Goal: Task Accomplishment & Management: Manage account settings

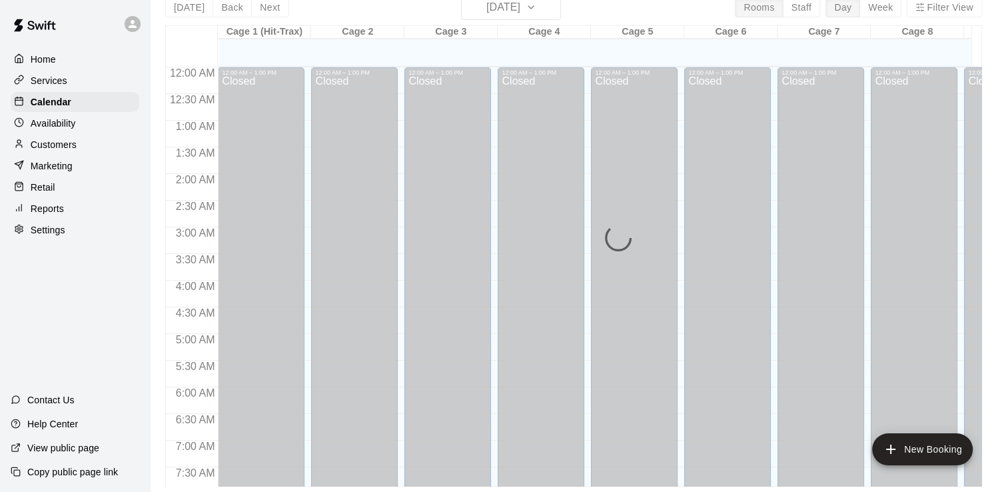
scroll to position [670, 0]
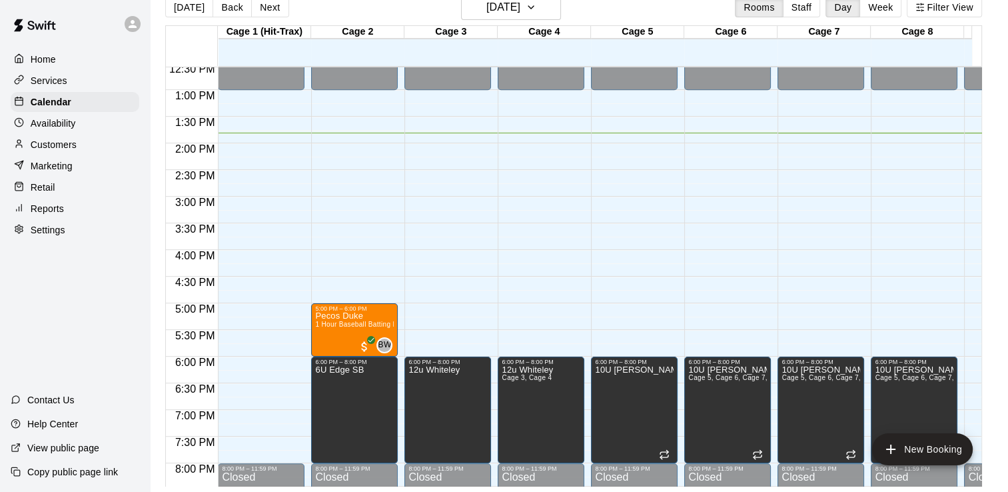
click at [53, 79] on p "Services" at bounding box center [49, 80] width 37 height 13
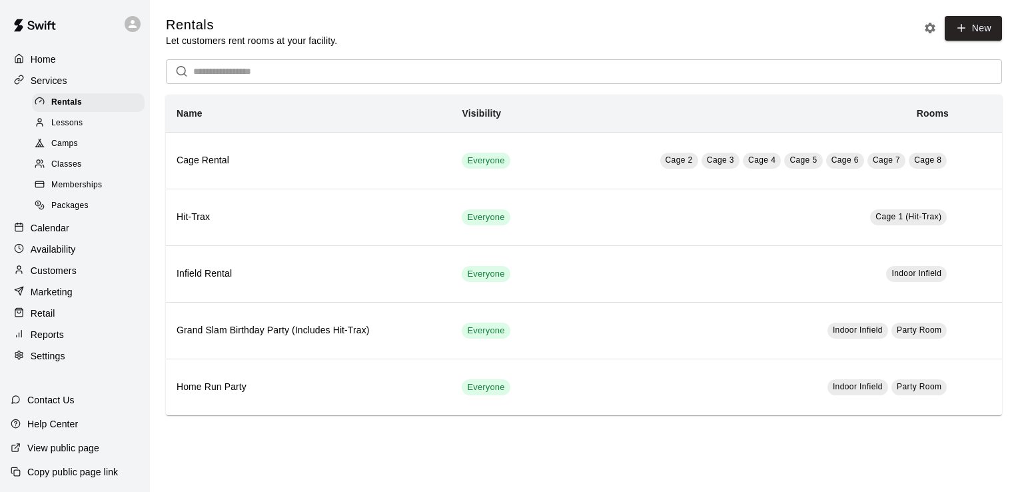
click at [73, 192] on span "Memberships" at bounding box center [76, 185] width 51 height 13
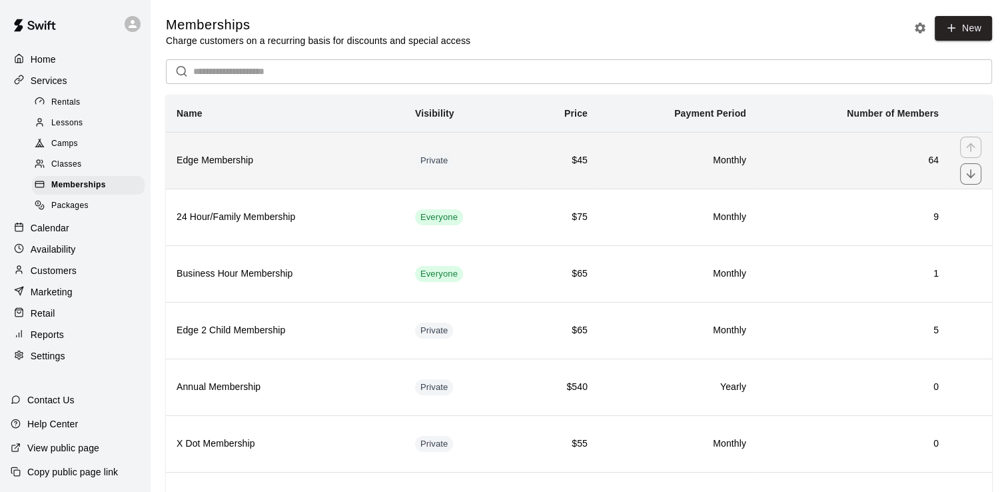
click at [666, 168] on h6 "Monthly" at bounding box center [677, 160] width 137 height 15
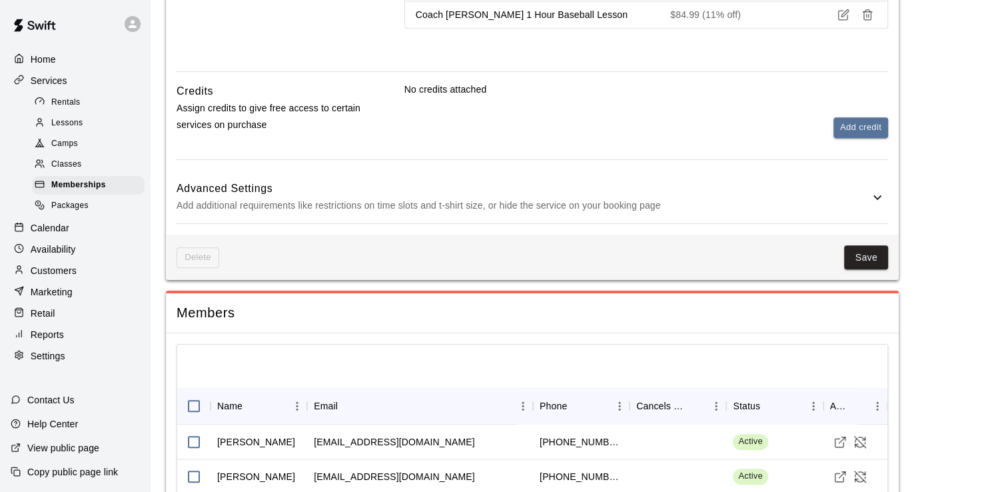
scroll to position [1333, 0]
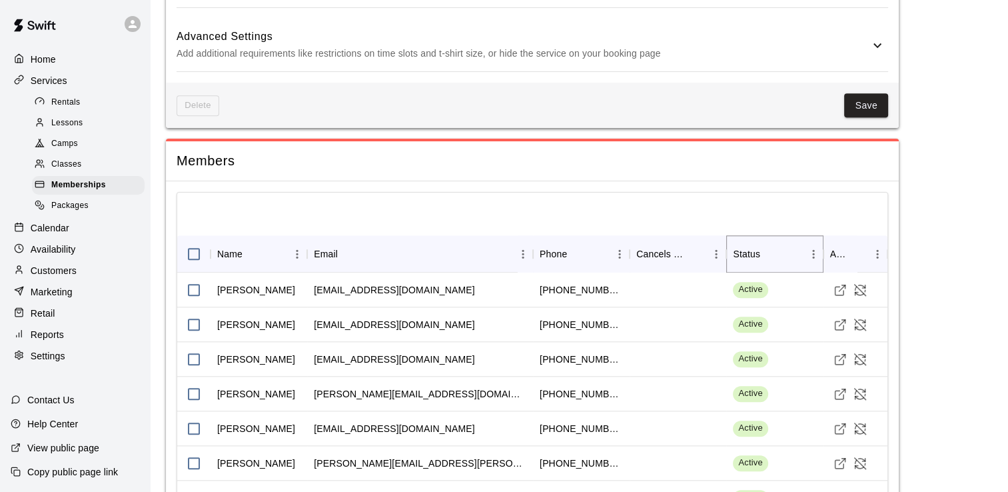
click at [765, 249] on icon "Sort" at bounding box center [770, 254] width 12 height 12
click at [771, 252] on icon "Sort" at bounding box center [770, 254] width 12 height 12
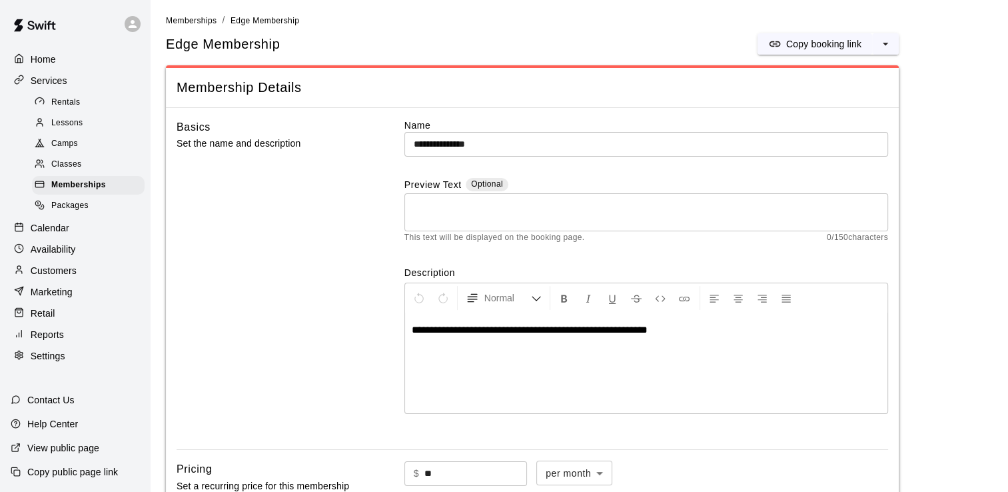
scroll to position [0, 0]
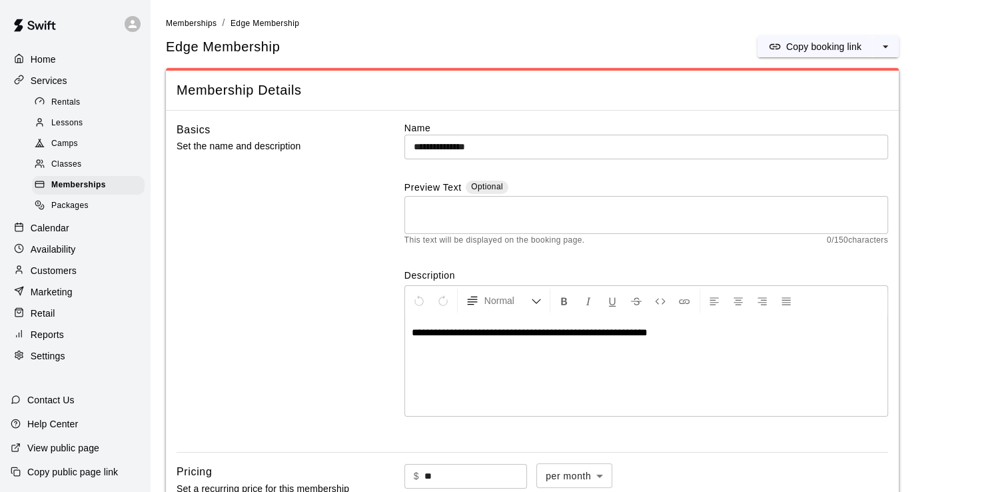
click at [64, 277] on p "Customers" at bounding box center [54, 270] width 46 height 13
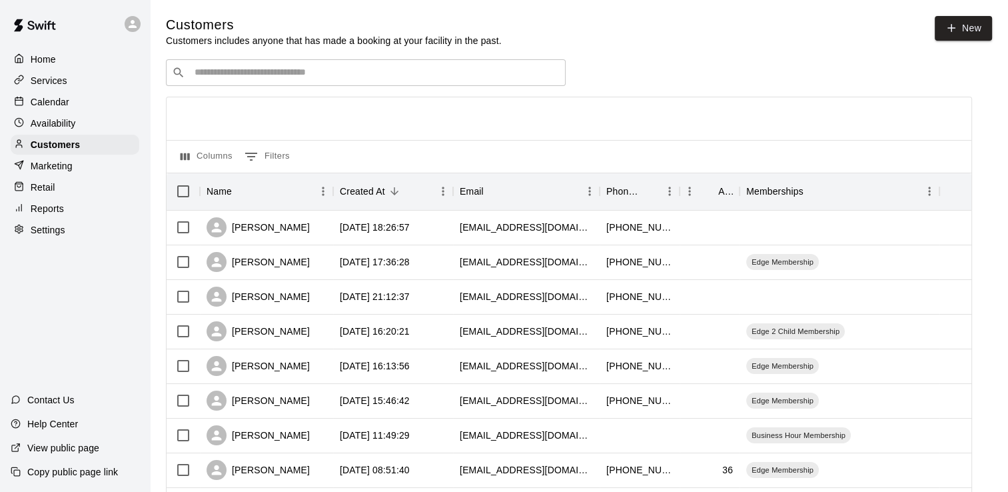
click at [286, 71] on input "Search customers by name or email" at bounding box center [375, 72] width 369 height 13
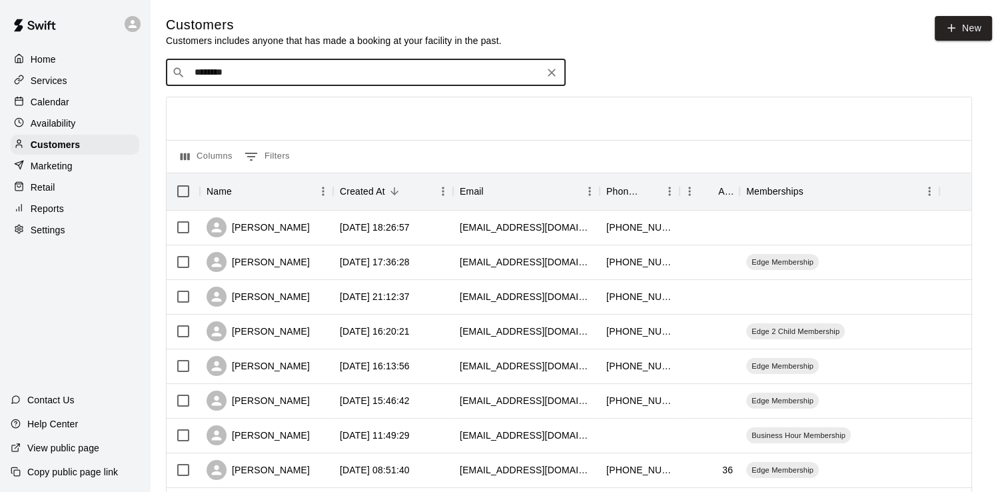
click at [301, 68] on input "********" at bounding box center [365, 72] width 349 height 13
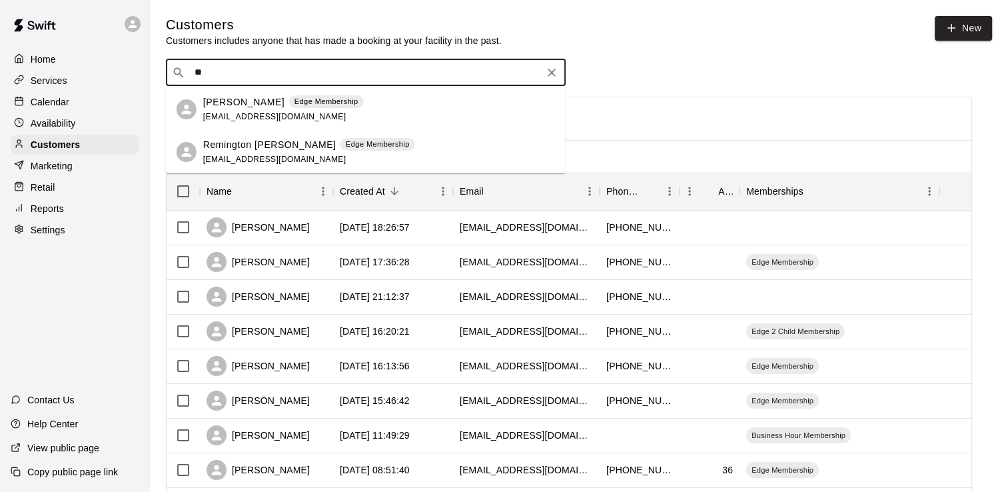
type input "*"
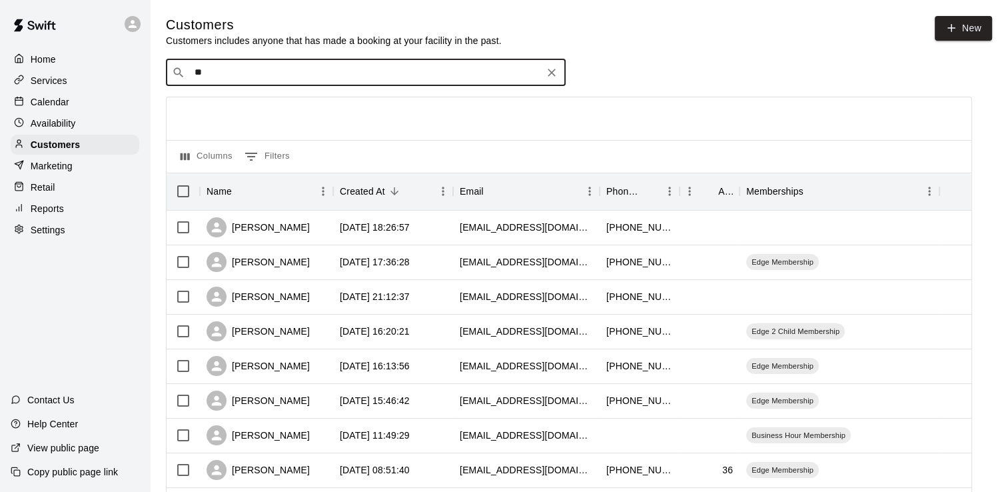
type input "*"
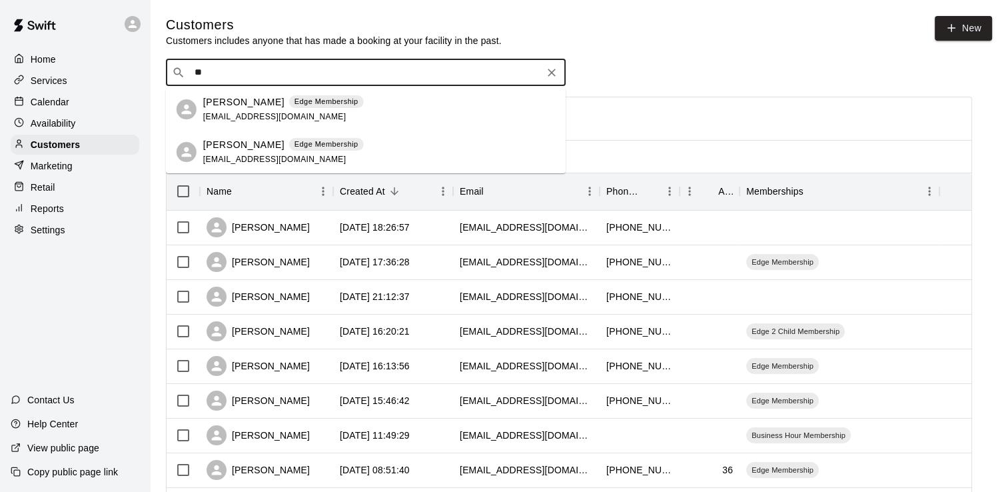
type input "*"
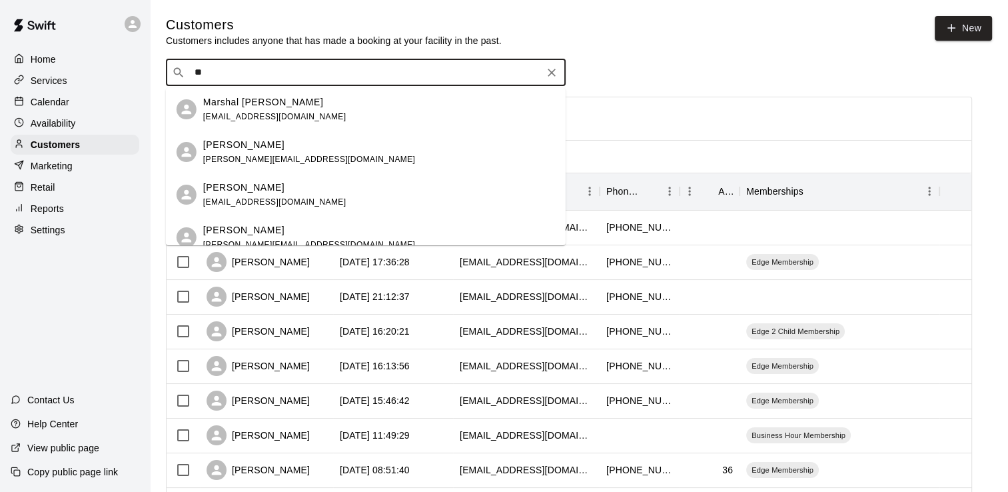
type input "*"
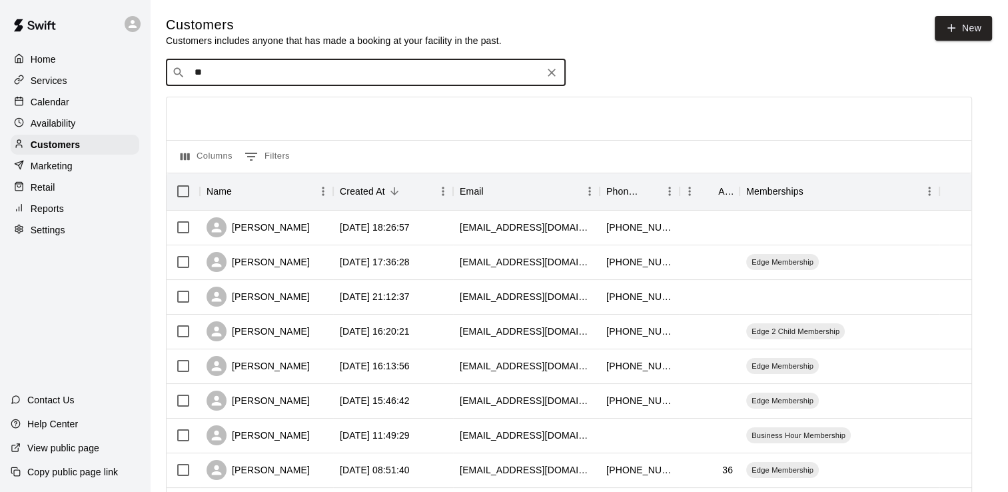
type input "*"
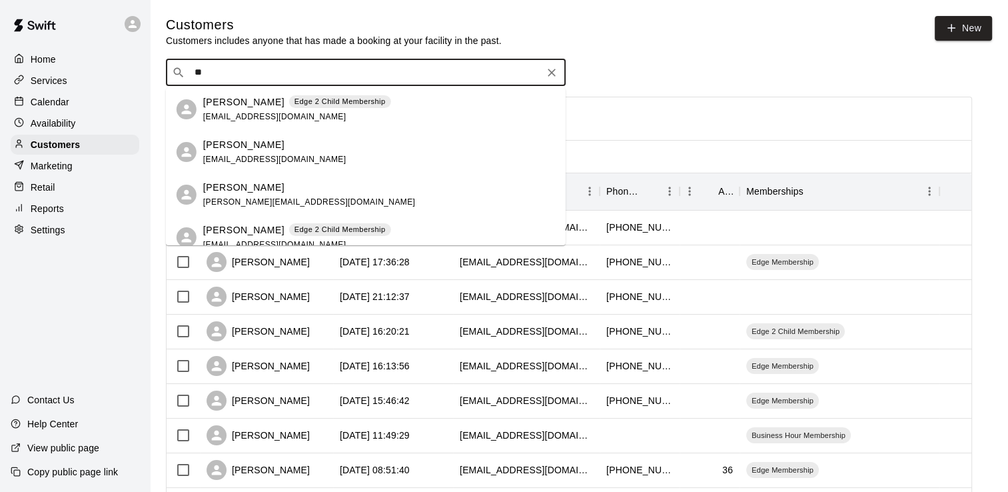
type input "*"
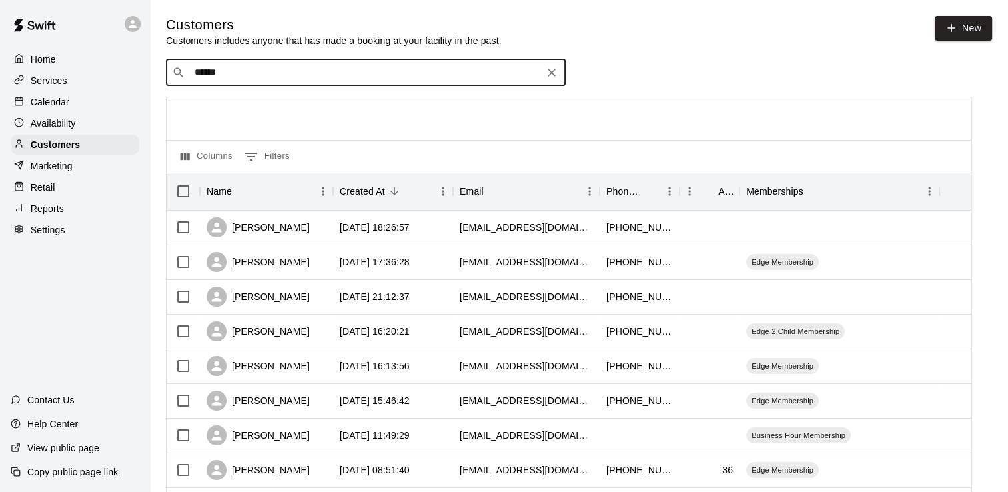
click at [243, 79] on input "******" at bounding box center [365, 72] width 349 height 13
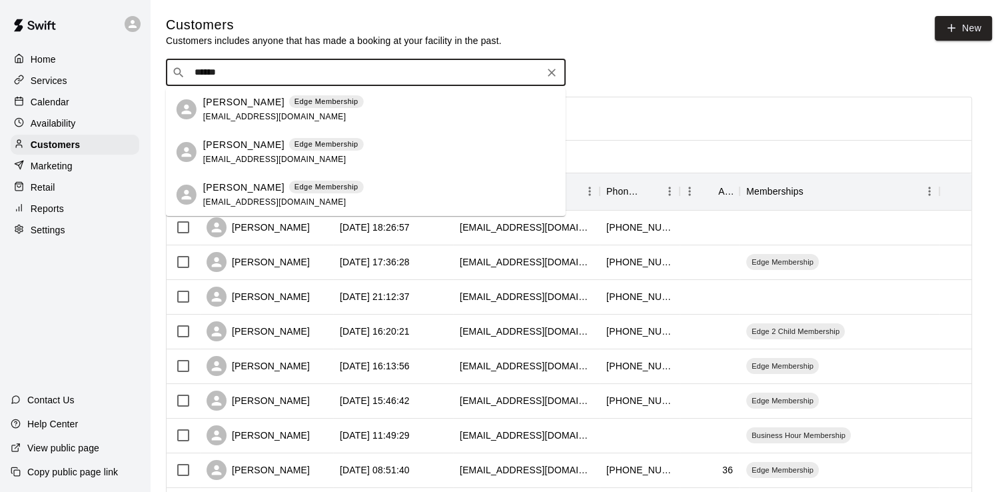
click at [243, 79] on input "******" at bounding box center [365, 72] width 349 height 13
type input "*"
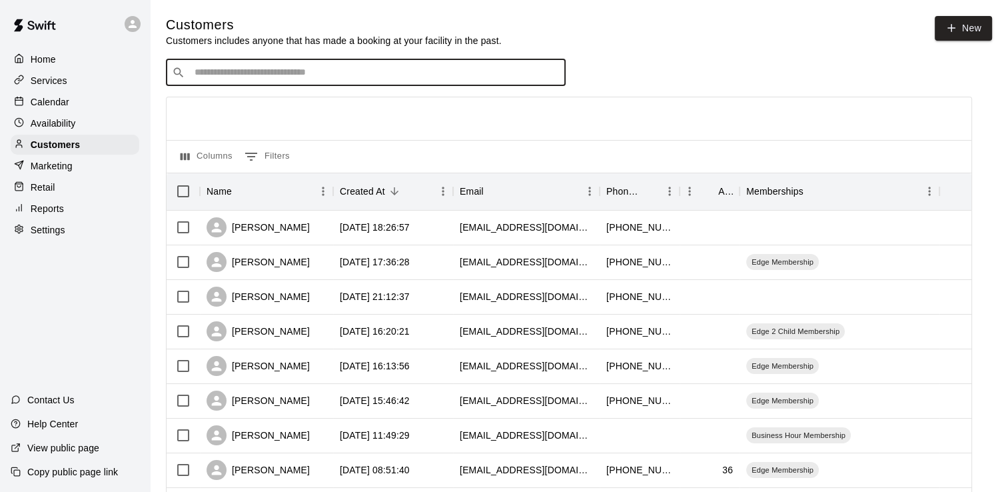
type input "*"
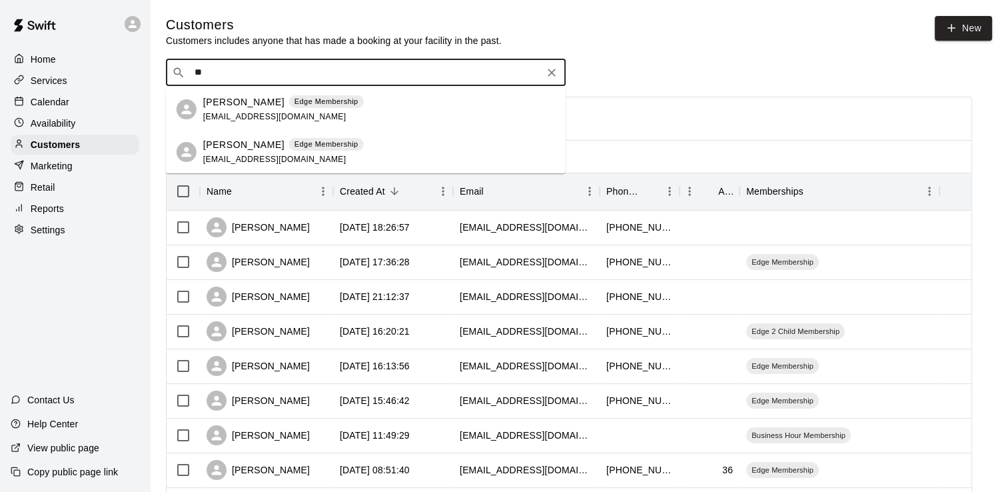
type input "*"
